Goal: Information Seeking & Learning: Learn about a topic

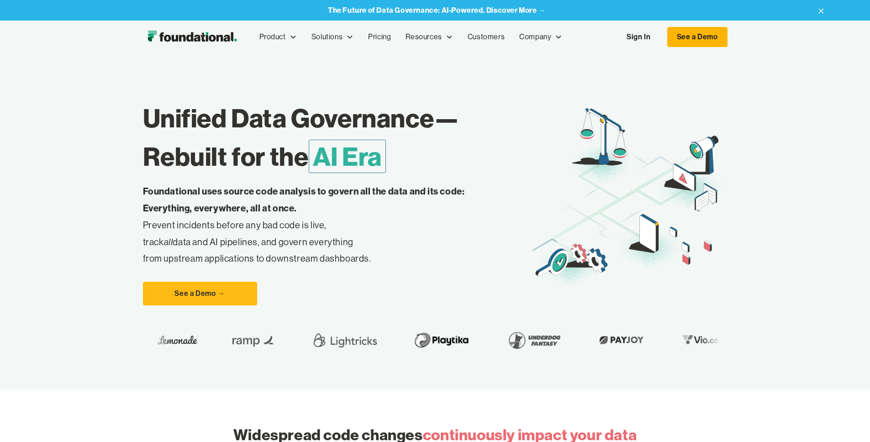
click at [660, 38] on link "Sign In" at bounding box center [639, 36] width 42 height 19
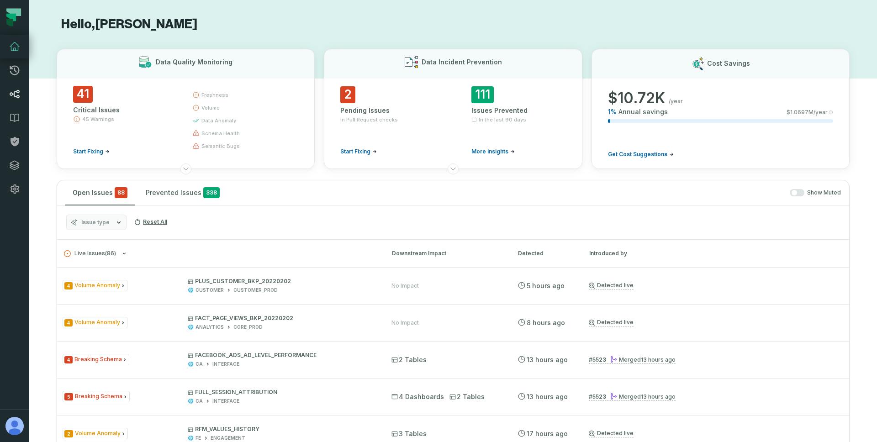
click at [8, 93] on link "Lineage" at bounding box center [14, 94] width 29 height 24
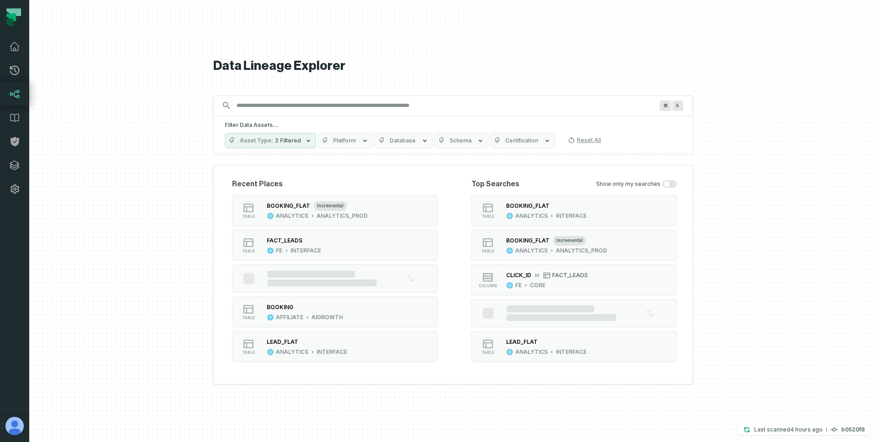
click at [259, 110] on input "Discovery Provider cmdk menu" at bounding box center [445, 105] width 428 height 15
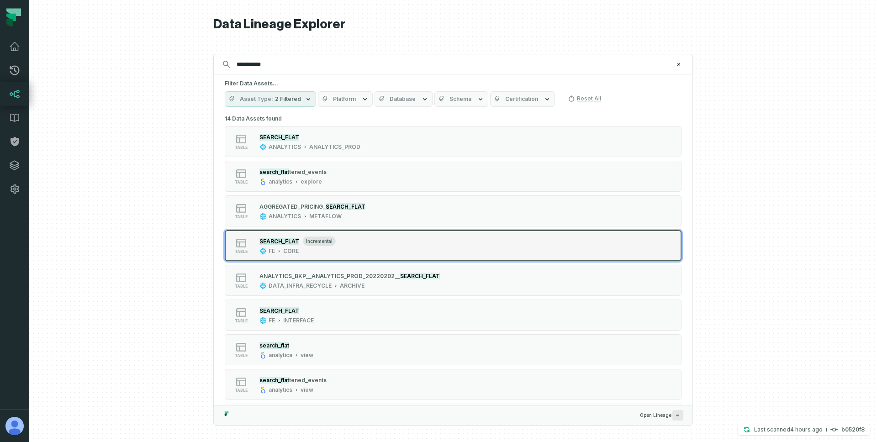
type input "**********"
click at [403, 246] on div "table SEARCH_FLAT incremental FE CORE" at bounding box center [341, 246] width 228 height 18
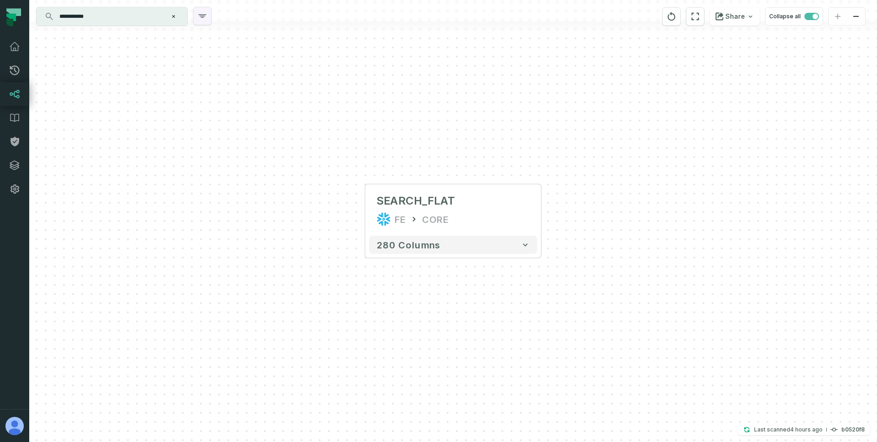
click at [206, 17] on icon "button" at bounding box center [202, 16] width 11 height 11
click at [100, 148] on div "+ SEARCH_FLAT FE CORE + 280 columns" at bounding box center [453, 221] width 848 height 442
click at [539, 215] on button "+" at bounding box center [541, 210] width 16 height 16
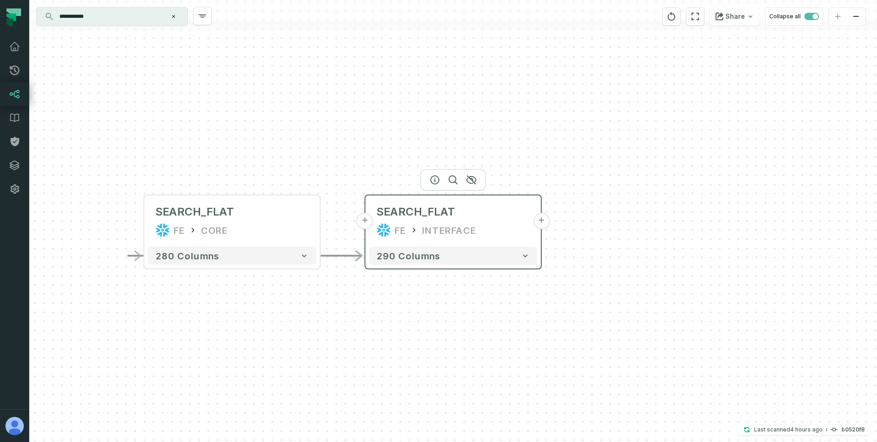
click at [542, 224] on button "+" at bounding box center [541, 221] width 16 height 16
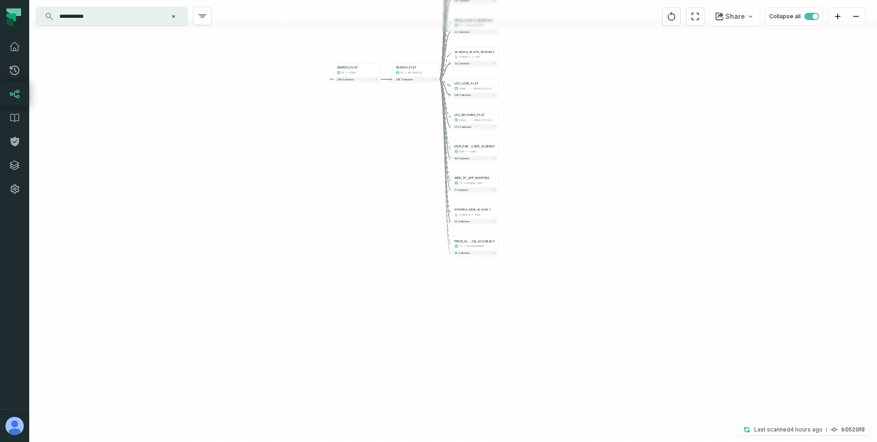
drag, startPoint x: 579, startPoint y: 358, endPoint x: 587, endPoint y: 218, distance: 139.5
click at [587, 218] on div "+ search_derived analytics view + 643 columns + aggregated_searches analytics v…" at bounding box center [453, 221] width 848 height 442
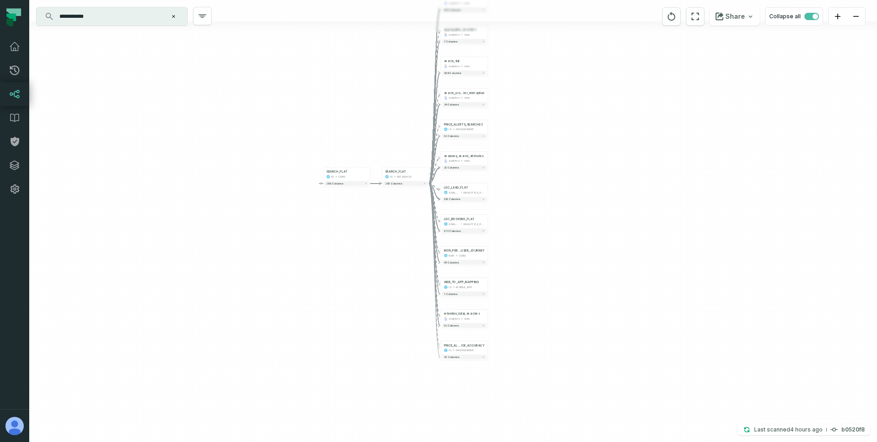
drag, startPoint x: 563, startPoint y: 270, endPoint x: 562, endPoint y: 300, distance: 29.7
click at [562, 300] on div "+ search_derived analytics view + 643 columns + aggregated_searches analytics v…" at bounding box center [453, 221] width 848 height 442
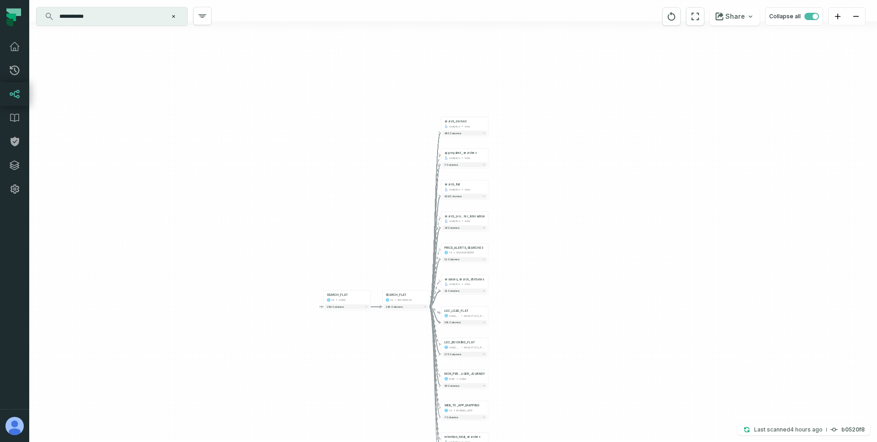
drag, startPoint x: 541, startPoint y: 144, endPoint x: 513, endPoint y: 181, distance: 46.4
click at [542, 217] on div "+ search_derived analytics view + 643 columns + aggregated_searches analytics v…" at bounding box center [453, 221] width 848 height 442
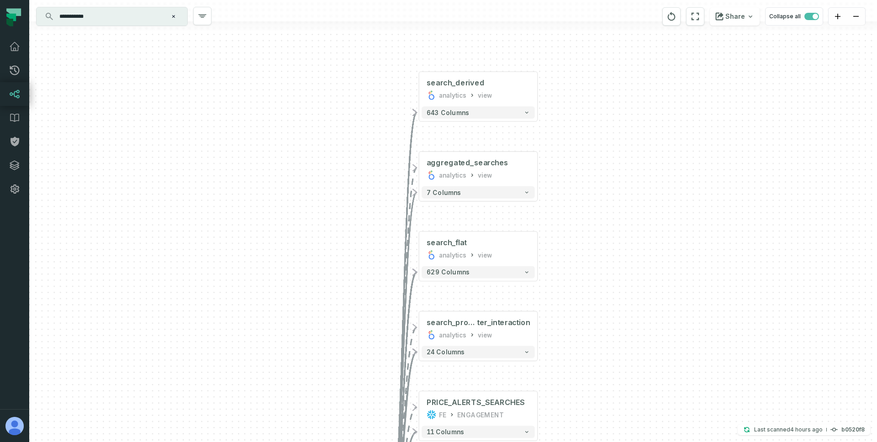
drag, startPoint x: 561, startPoint y: 282, endPoint x: 574, endPoint y: 231, distance: 53.0
click at [574, 231] on div "+ search_derived analytics view + 643 columns + aggregated_searches analytics v…" at bounding box center [453, 221] width 848 height 442
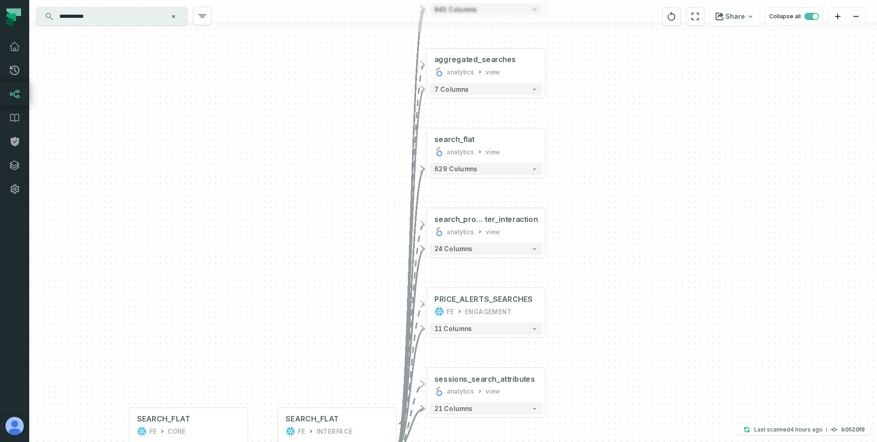
drag, startPoint x: 581, startPoint y: 294, endPoint x: 588, endPoint y: 187, distance: 107.2
click at [588, 186] on div "+ search_derived analytics view + 643 columns + aggregated_searches analytics v…" at bounding box center [453, 221] width 848 height 442
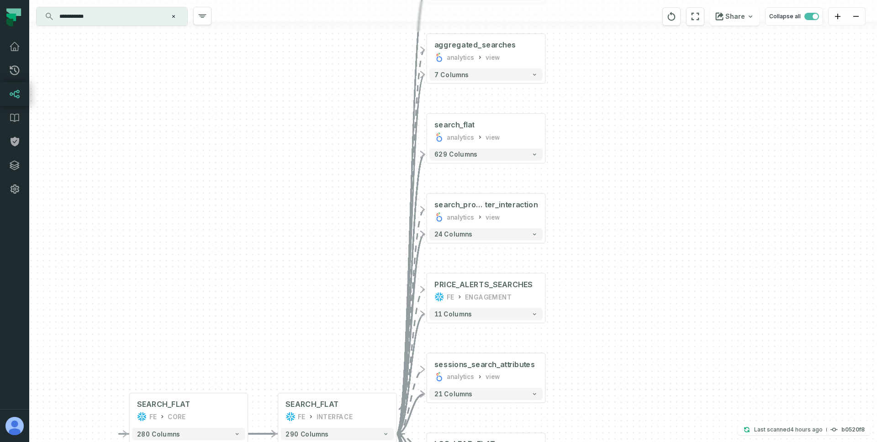
drag, startPoint x: 592, startPoint y: 271, endPoint x: 564, endPoint y: 231, distance: 49.6
click at [592, 259] on div "+ search_derived analytics view + 643 columns + aggregated_searches analytics v…" at bounding box center [453, 221] width 848 height 442
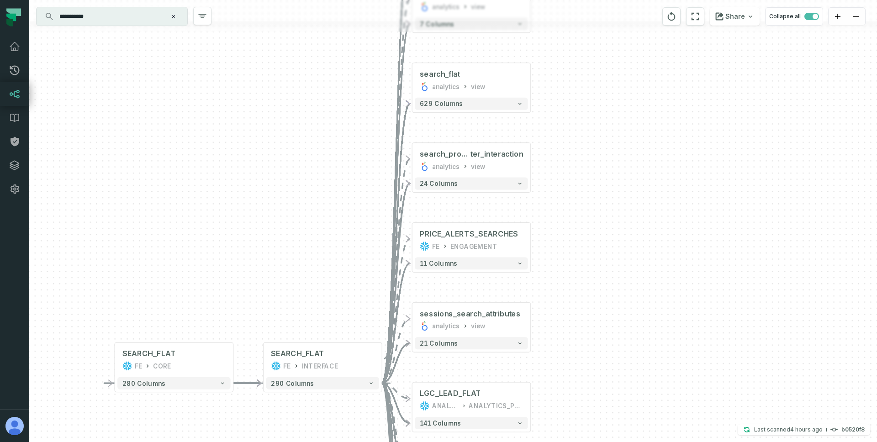
click at [603, 301] on div "+ search_derived analytics view + 643 columns + aggregated_searches analytics v…" at bounding box center [453, 221] width 848 height 442
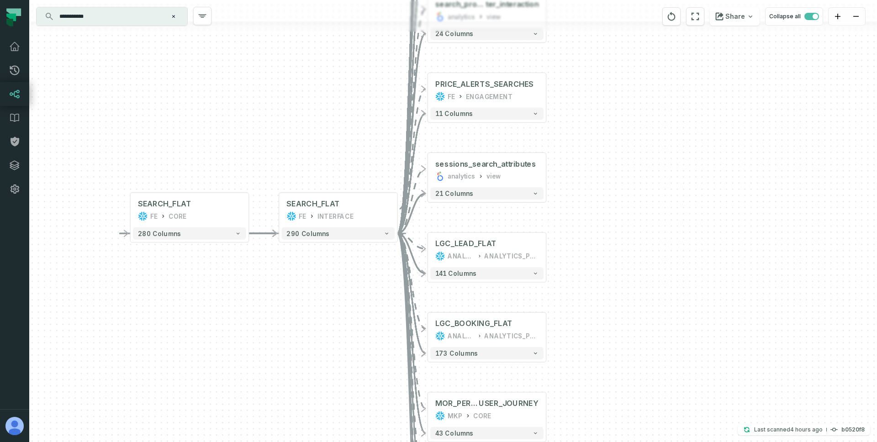
drag, startPoint x: 589, startPoint y: 326, endPoint x: 604, endPoint y: 191, distance: 136.0
click at [604, 191] on div "+ search_derived analytics view + 643 columns + aggregated_searches analytics v…" at bounding box center [453, 221] width 848 height 442
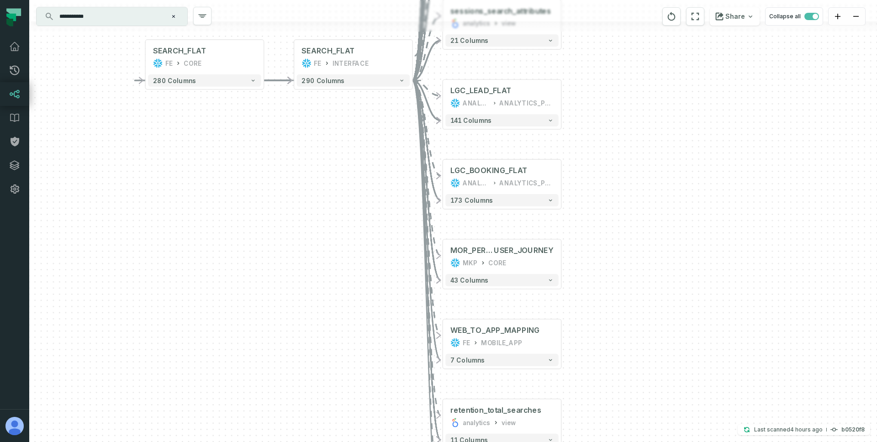
drag, startPoint x: 597, startPoint y: 366, endPoint x: 613, endPoint y: 206, distance: 161.1
click at [613, 206] on div "+ search_derived analytics view + 643 columns + aggregated_searches analytics v…" at bounding box center [453, 221] width 848 height 442
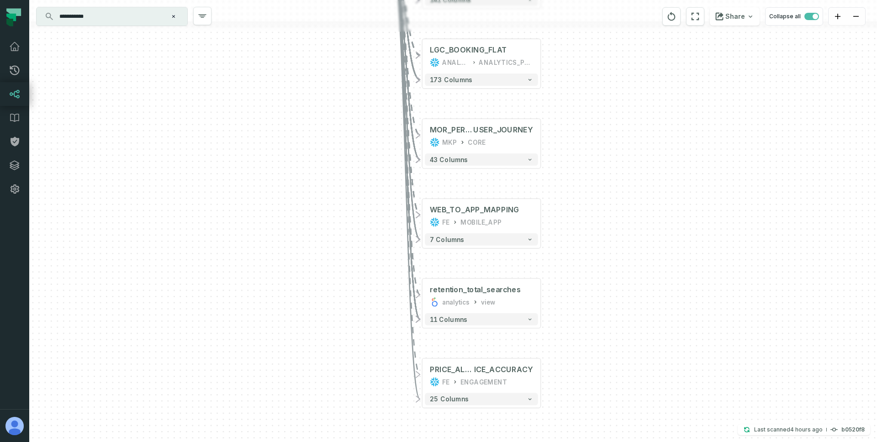
drag, startPoint x: 601, startPoint y: 373, endPoint x: 579, endPoint y: 260, distance: 114.9
click at [579, 260] on div "+ search_derived analytics view + 643 columns + aggregated_searches analytics v…" at bounding box center [453, 221] width 848 height 442
click at [541, 298] on button "+" at bounding box center [540, 296] width 11 height 11
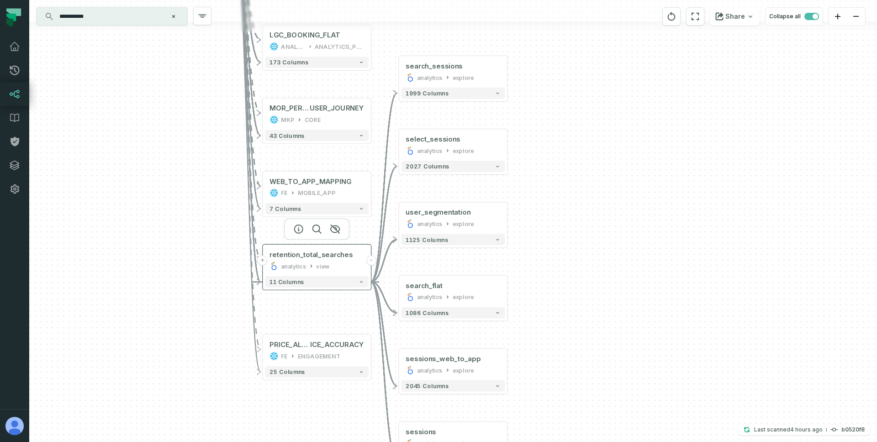
click at [371, 260] on button "-" at bounding box center [371, 260] width 10 height 10
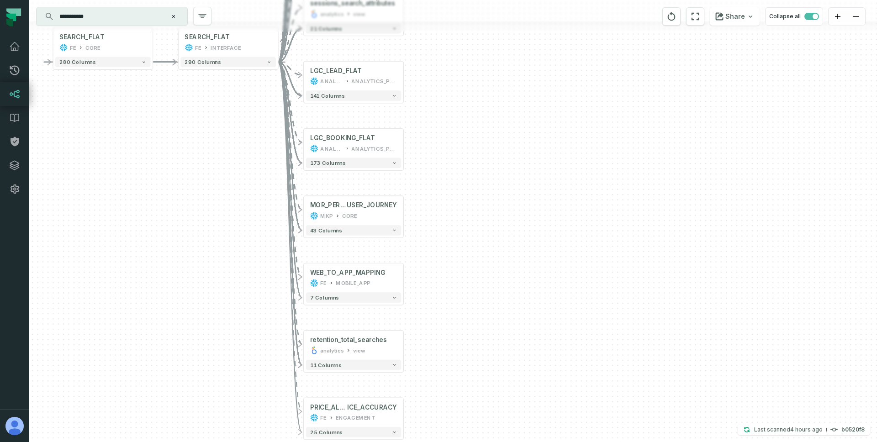
drag, startPoint x: 609, startPoint y: 212, endPoint x: 623, endPoint y: 262, distance: 52.3
click at [623, 261] on div "+ search_derived analytics view + 643 columns + aggregated_searches analytics v…" at bounding box center [453, 221] width 848 height 442
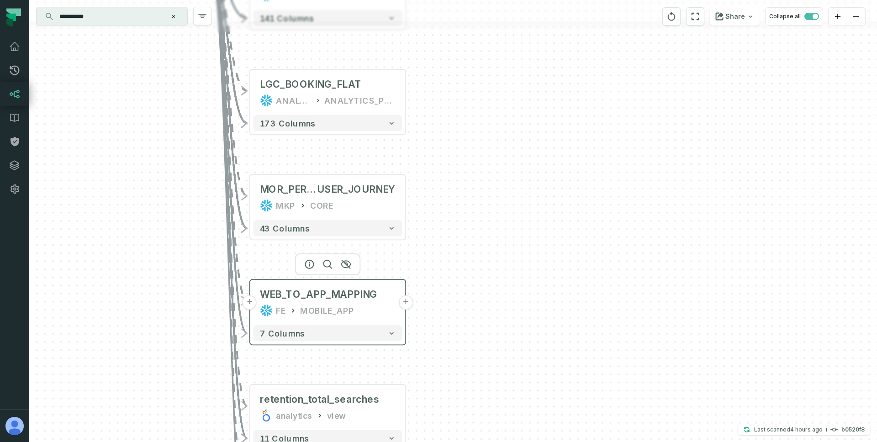
click at [409, 307] on button "+" at bounding box center [405, 302] width 15 height 15
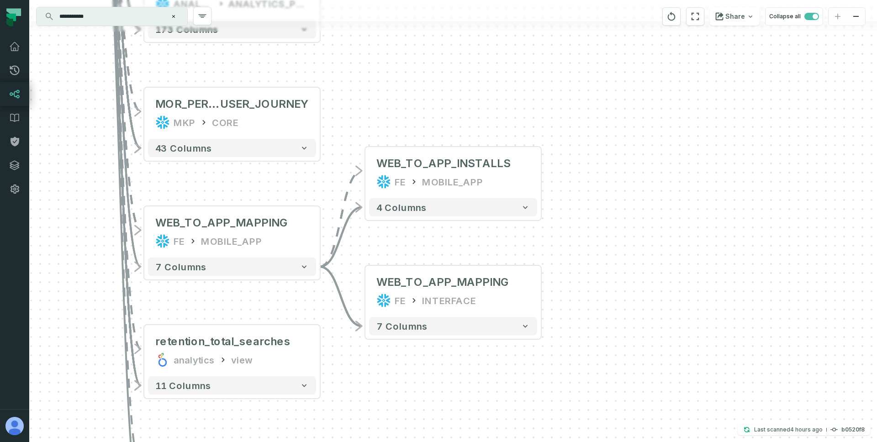
click at [606, 295] on div "- WEB_TO_APP_INSTALLS FE MOBILE_APP + 4 columns - WEB_TO_APP_MAPPING FE INTERFA…" at bounding box center [453, 221] width 848 height 442
click at [319, 235] on button "-" at bounding box center [320, 232] width 16 height 16
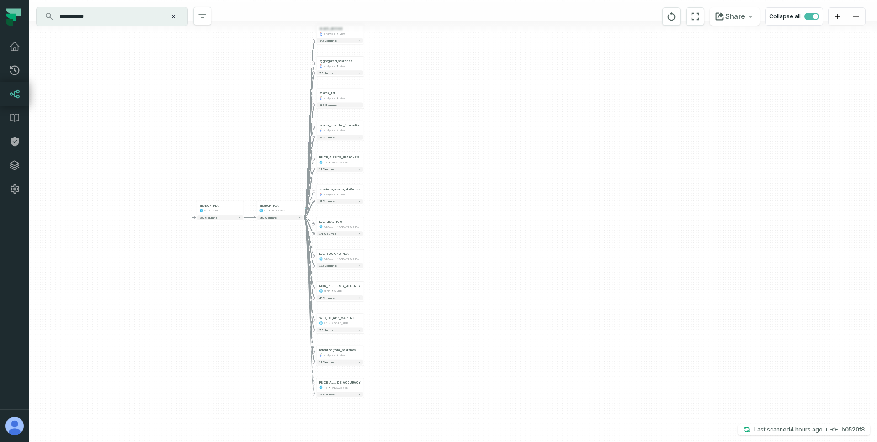
click at [509, 276] on div "+ search_derived analytics view + 643 columns + aggregated_searches analytics v…" at bounding box center [453, 221] width 848 height 442
